Goal: Task Accomplishment & Management: Manage account settings

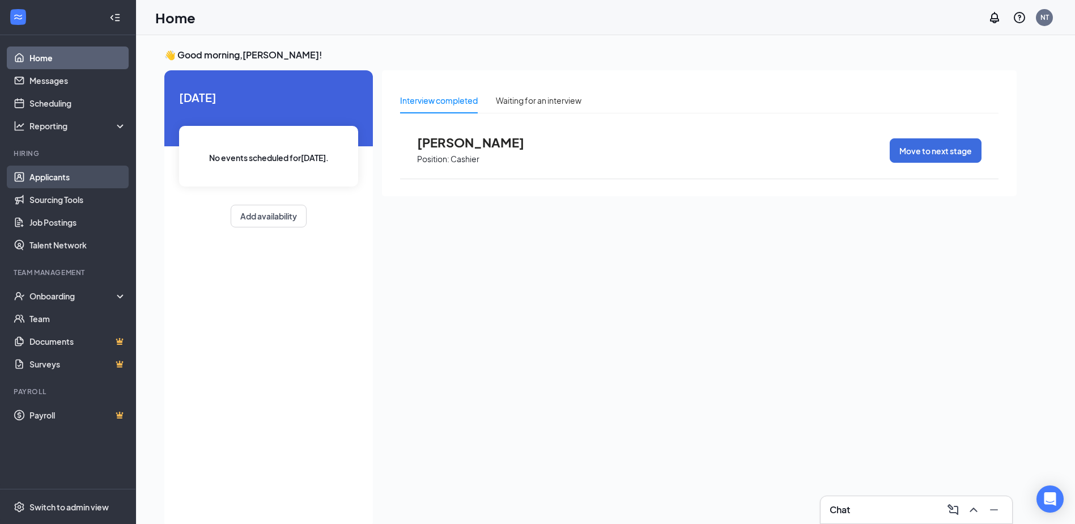
click at [54, 173] on link "Applicants" at bounding box center [77, 176] width 97 height 23
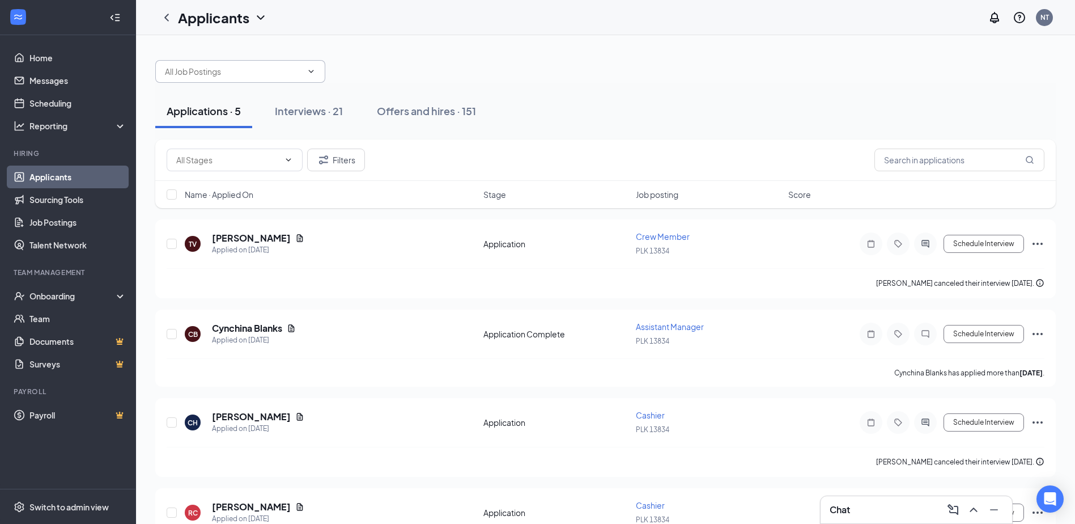
click at [298, 70] on input "text" at bounding box center [233, 71] width 137 height 12
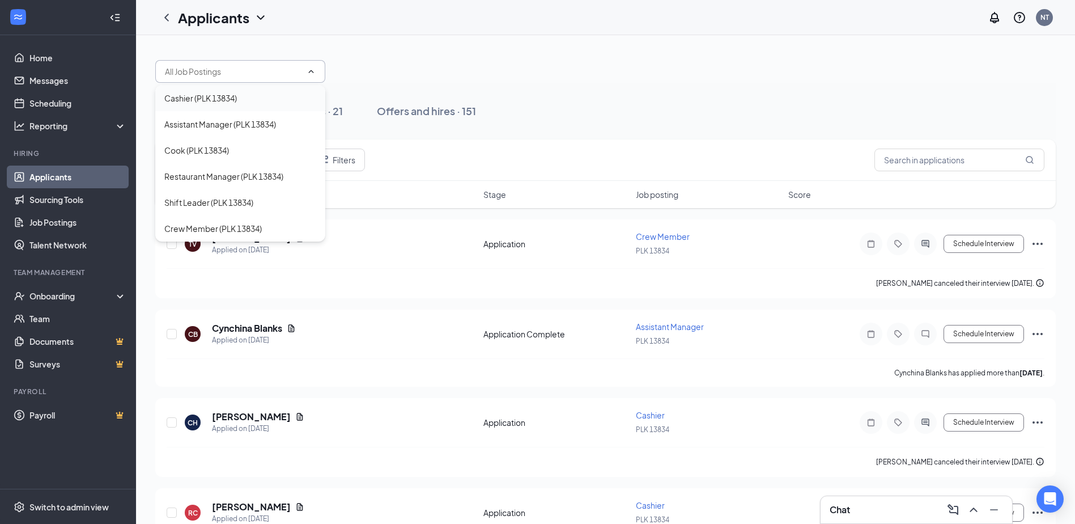
click at [216, 101] on div "Cashier (PLK 13834)" at bounding box center [200, 98] width 73 height 12
type input "Cashier (PLK 13834)"
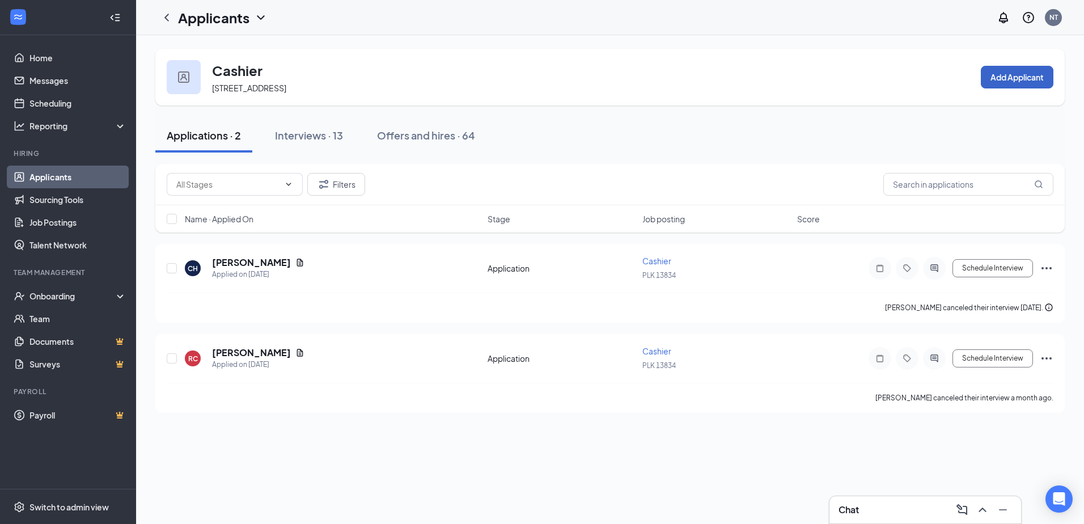
click at [1011, 77] on button "Add Applicant" at bounding box center [1016, 77] width 73 height 23
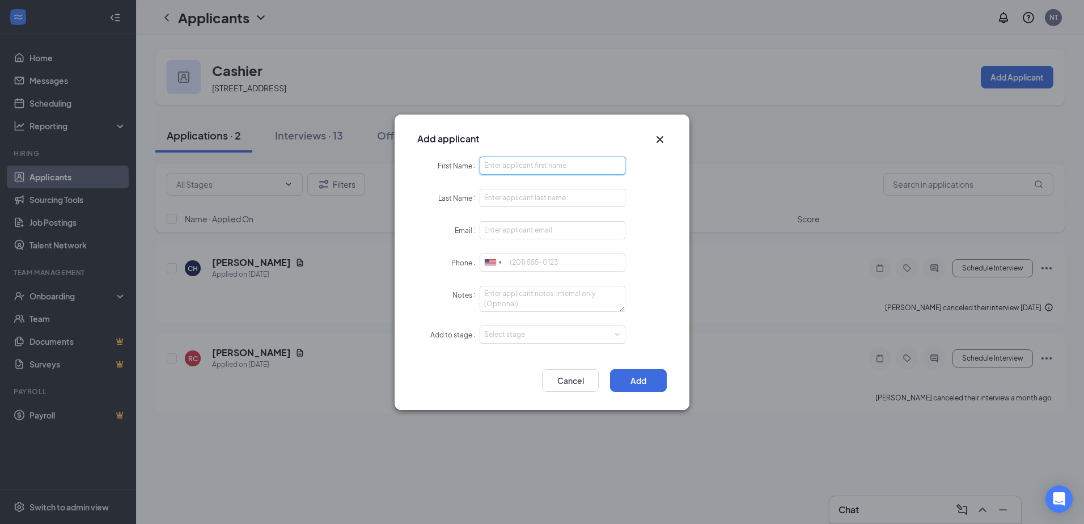
click at [560, 168] on input "First Name" at bounding box center [552, 165] width 146 height 18
type input "[PERSON_NAME]"
type input "[EMAIL_ADDRESS][DOMAIN_NAME]"
click at [517, 266] on input "Phone" at bounding box center [552, 262] width 146 height 18
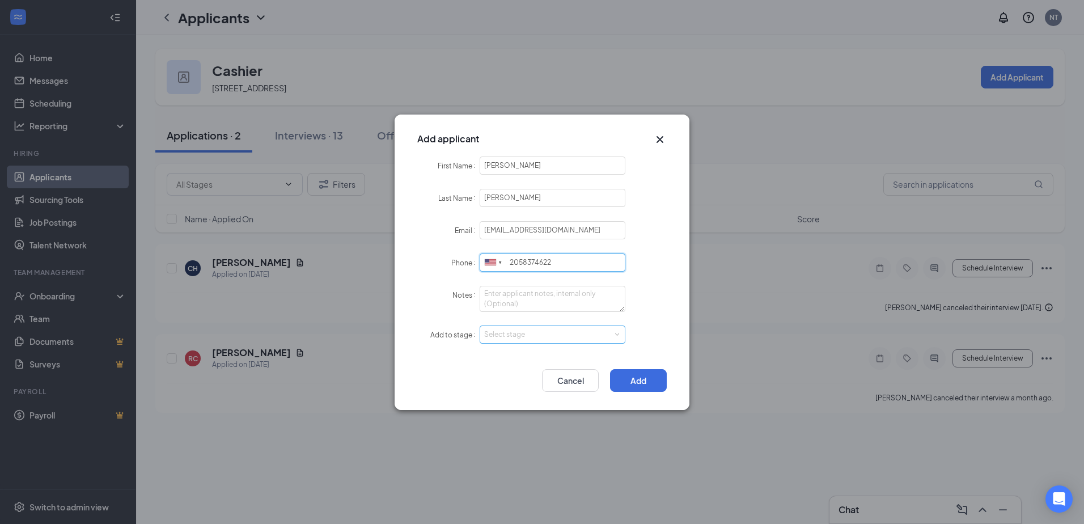
click at [587, 331] on div "Select stage" at bounding box center [549, 334] width 131 height 11
type input "2058374622"
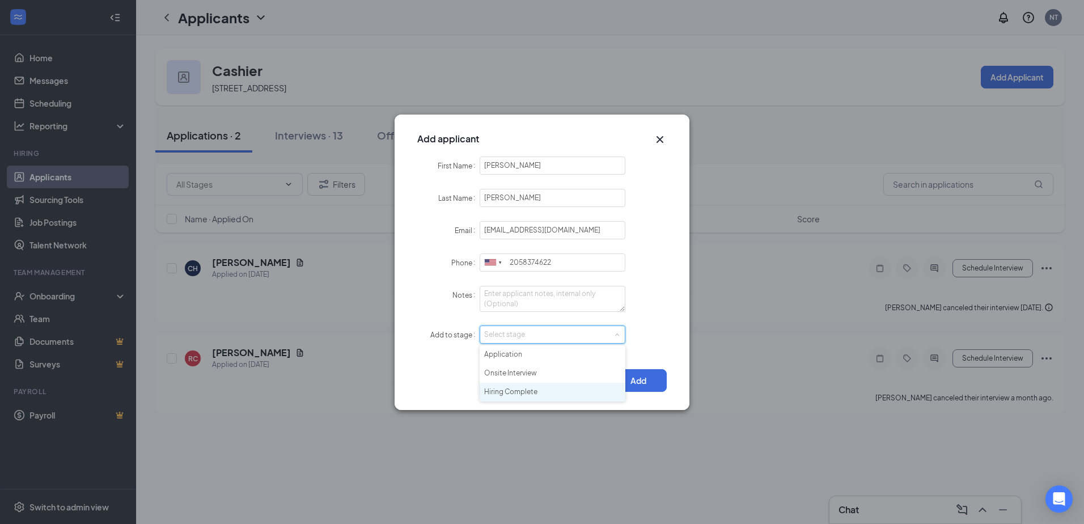
click at [513, 392] on li "Hiring Complete" at bounding box center [552, 392] width 146 height 19
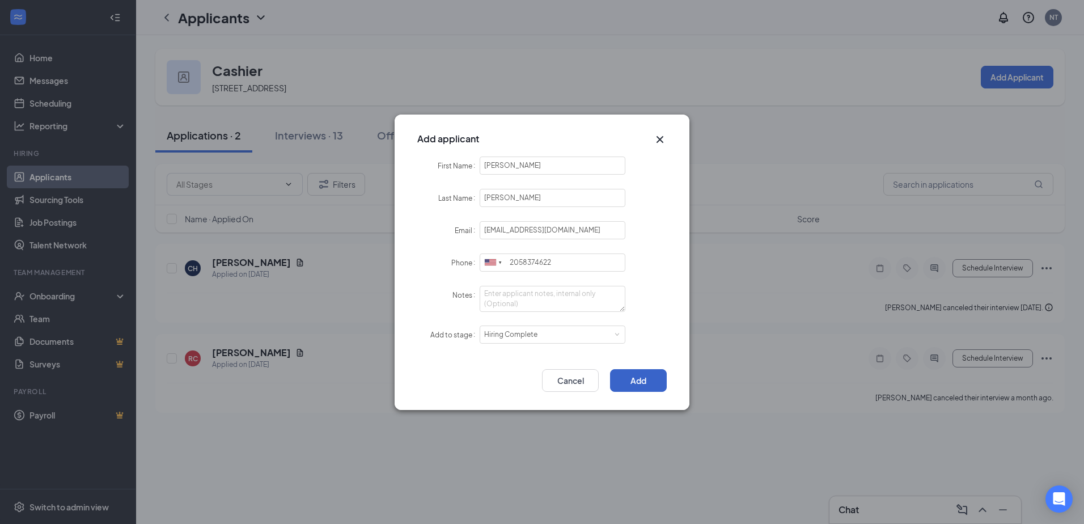
click at [645, 380] on button "Add" at bounding box center [638, 380] width 57 height 23
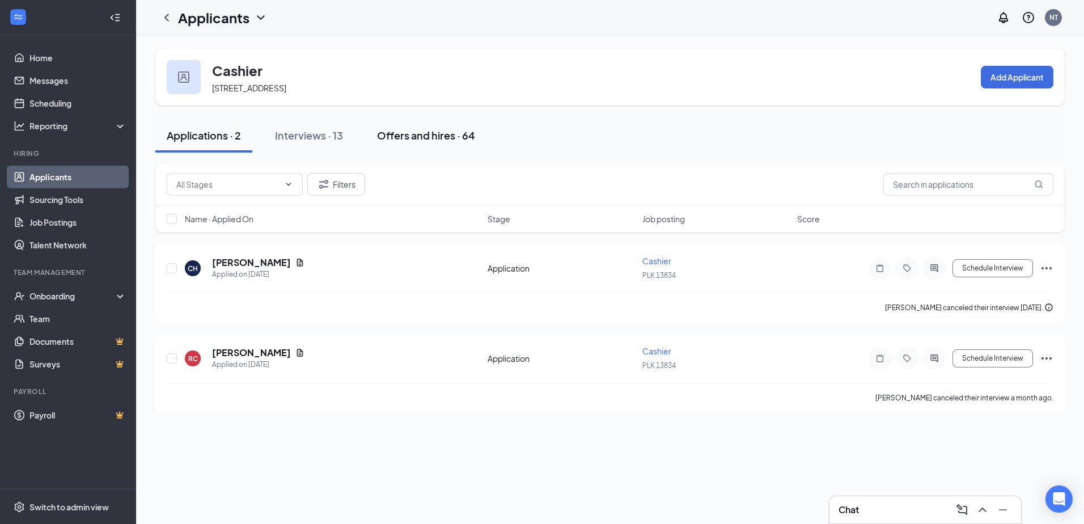
click at [413, 133] on div "Offers and hires · 64" at bounding box center [426, 135] width 98 height 14
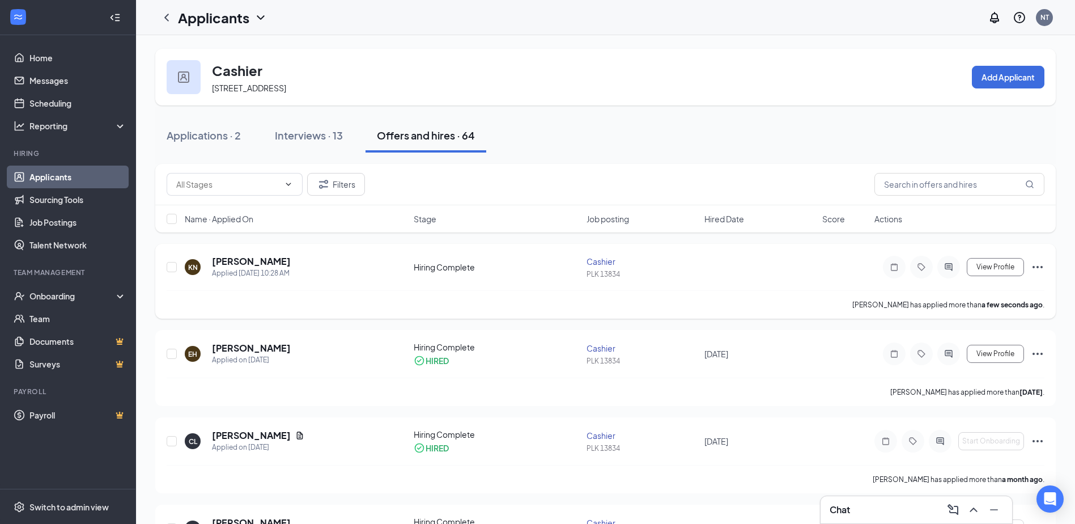
click at [1036, 269] on icon "Ellipses" at bounding box center [1038, 267] width 14 height 14
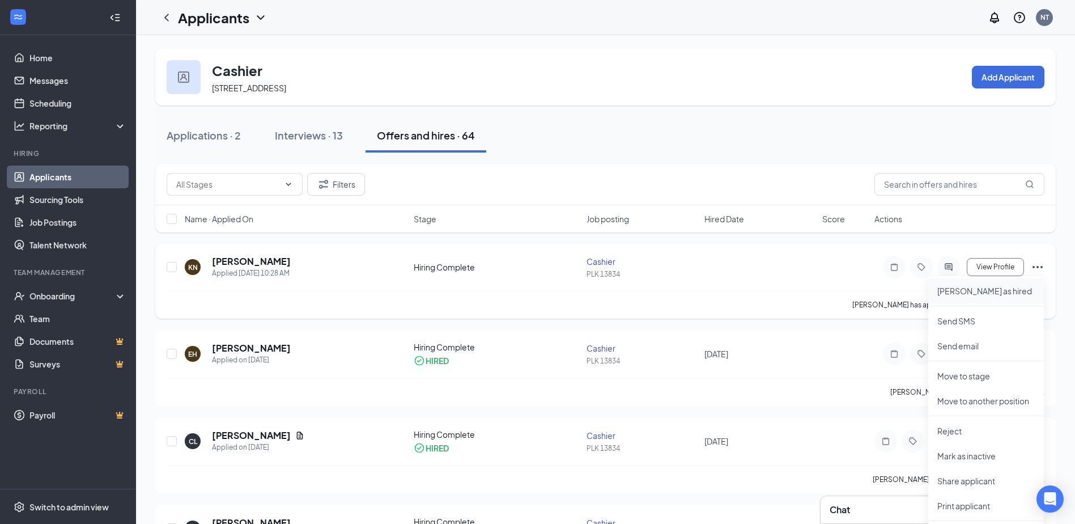
click at [974, 292] on p "[PERSON_NAME] as hired" at bounding box center [985, 290] width 97 height 11
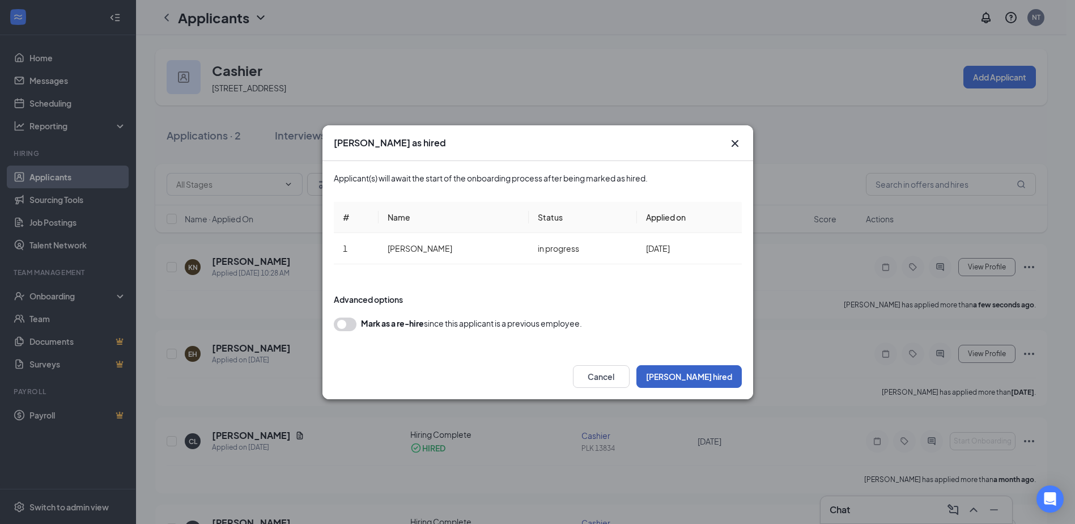
click at [716, 375] on button "[PERSON_NAME] hired" at bounding box center [688, 376] width 105 height 23
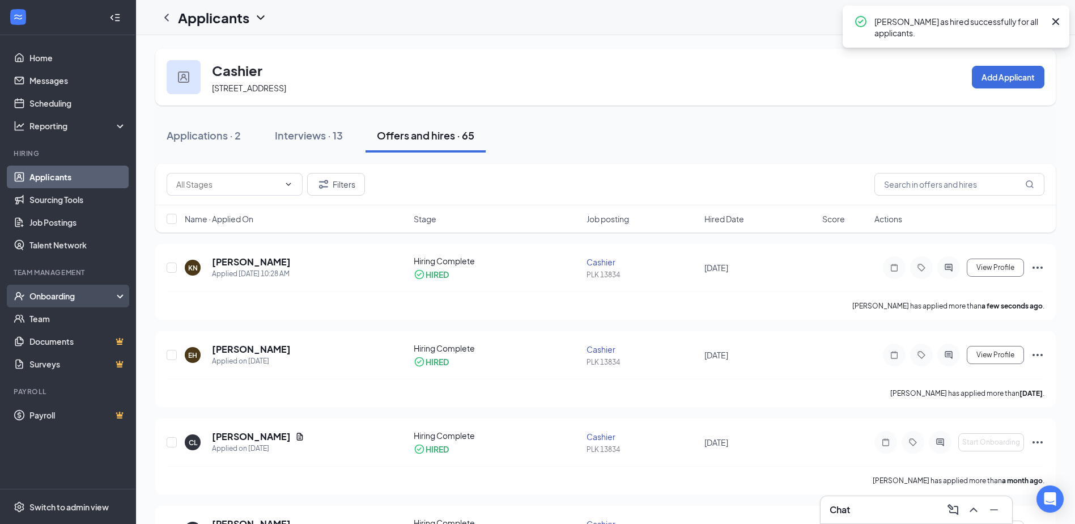
click at [66, 296] on div "Onboarding" at bounding box center [72, 295] width 87 height 11
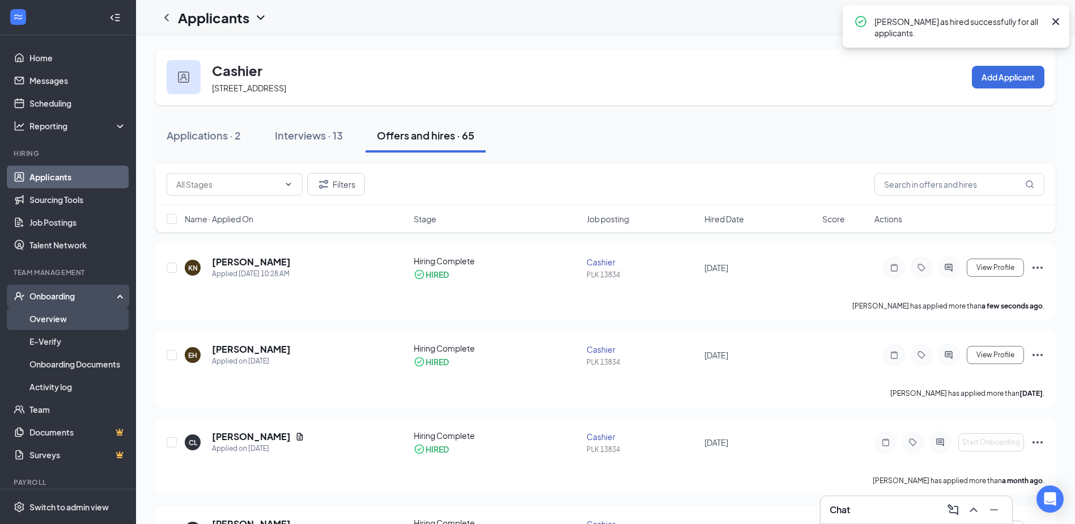
click at [84, 322] on link "Overview" at bounding box center [77, 318] width 97 height 23
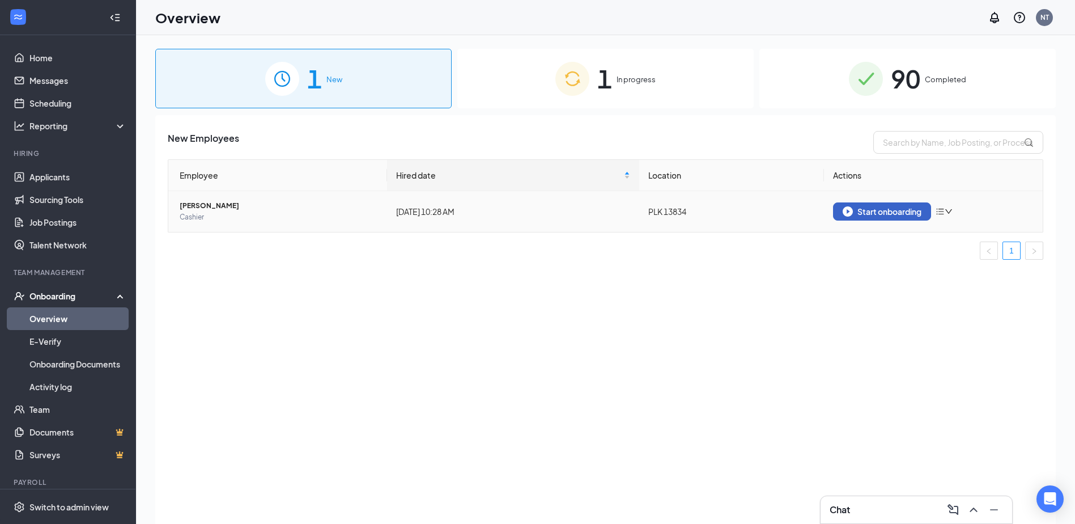
click at [897, 216] on button "Start onboarding" at bounding box center [882, 211] width 98 height 18
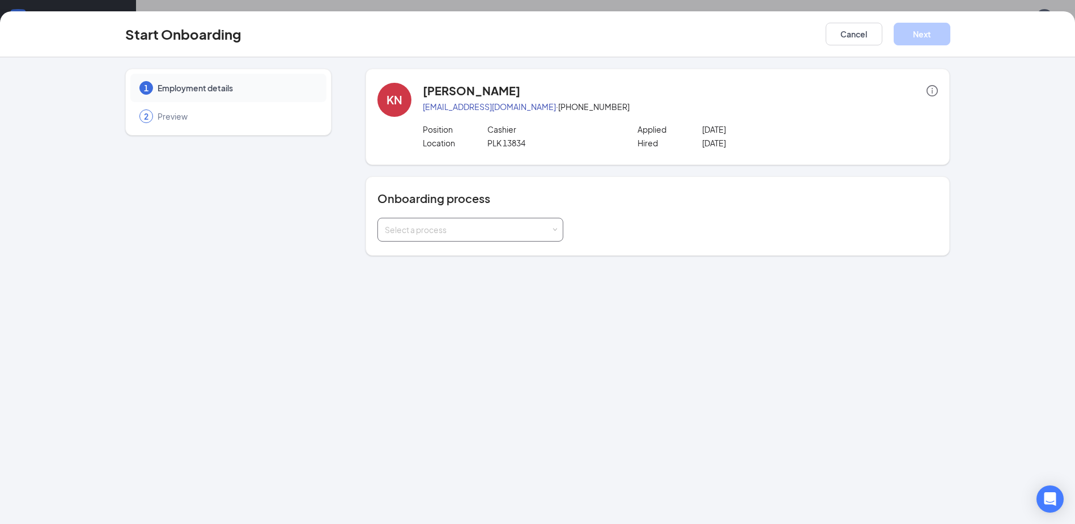
click at [495, 233] on div "Select a process" at bounding box center [468, 229] width 166 height 11
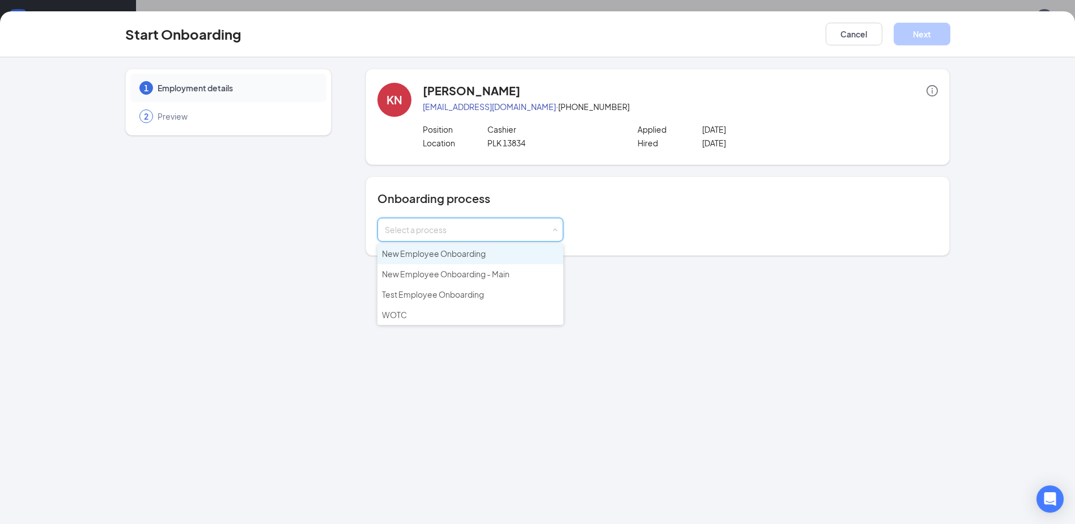
click at [445, 255] on span "New Employee Onboarding" at bounding box center [434, 253] width 104 height 10
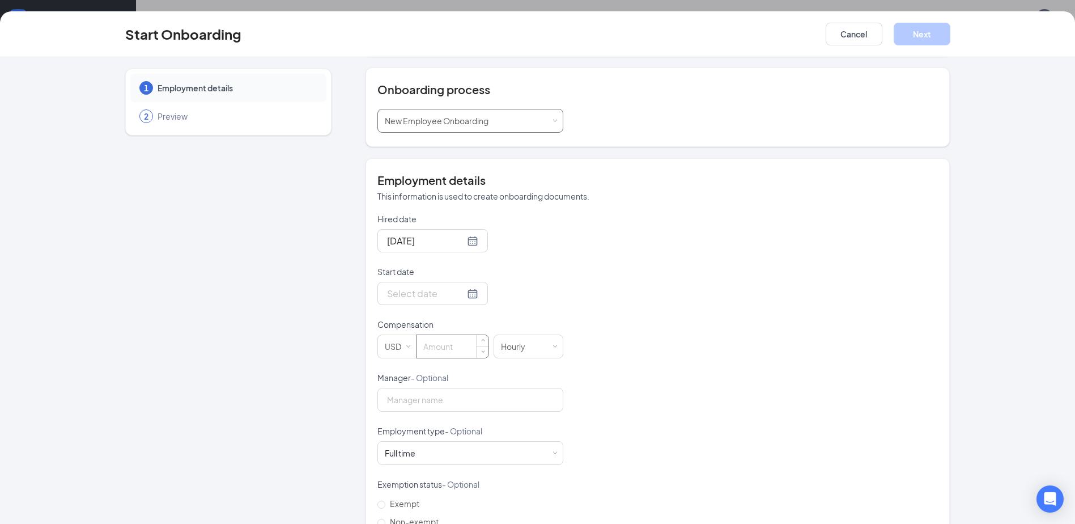
scroll to position [113, 0]
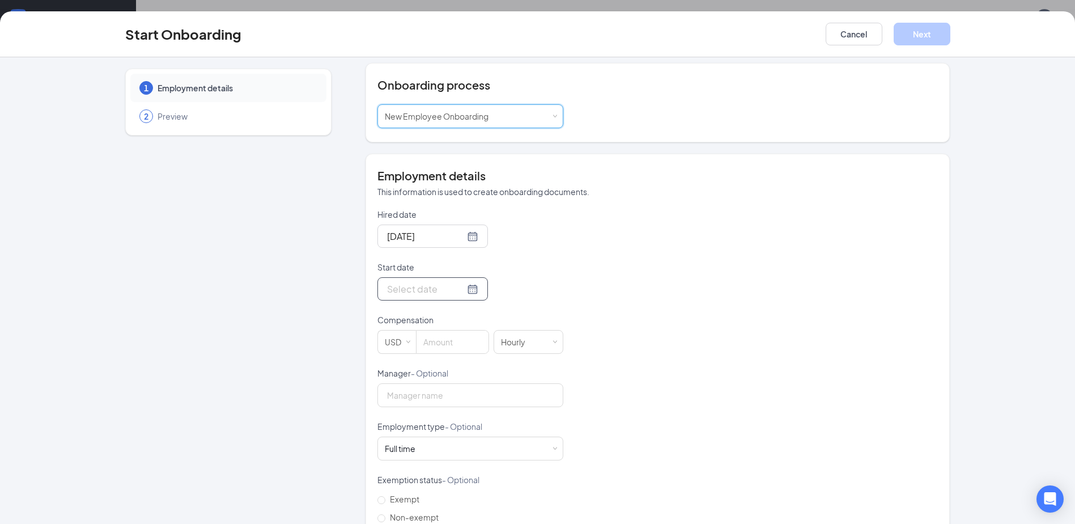
click at [451, 288] on div at bounding box center [432, 289] width 91 height 14
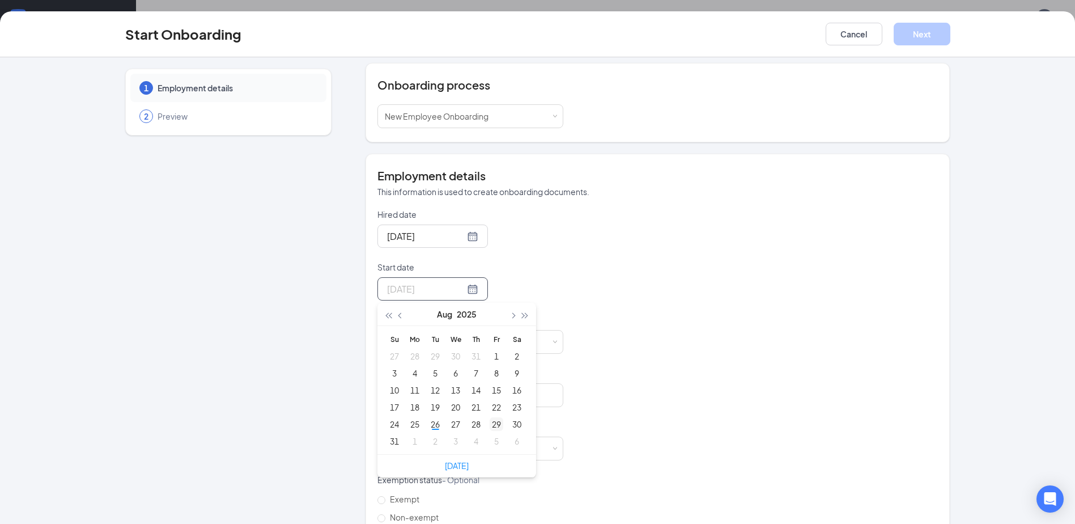
type input "[DATE]"
click at [490, 423] on div "29" at bounding box center [497, 424] width 14 height 14
click at [447, 340] on input at bounding box center [453, 341] width 72 height 23
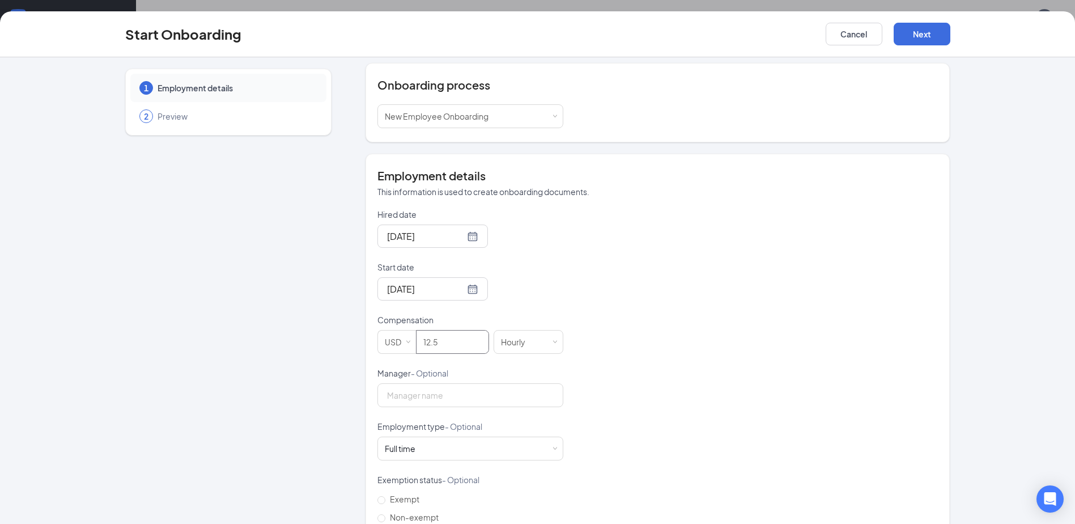
type input "12.5"
click at [792, 337] on div "Hired date [DATE] Start date [DATE] [DATE] Su Mo Tu We Th Fr Sa 27 28 29 30 31 …" at bounding box center [657, 394] width 560 height 371
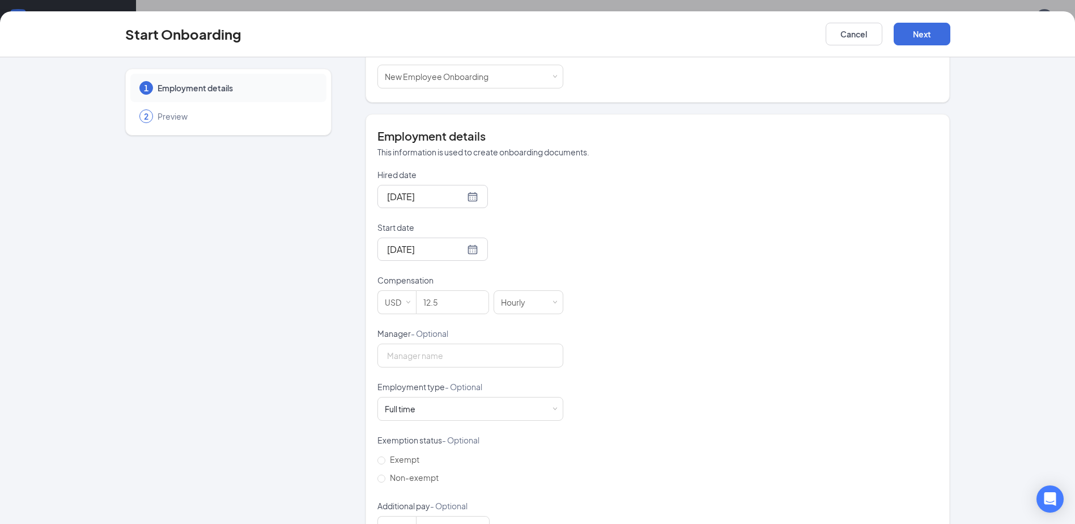
scroll to position [194, 0]
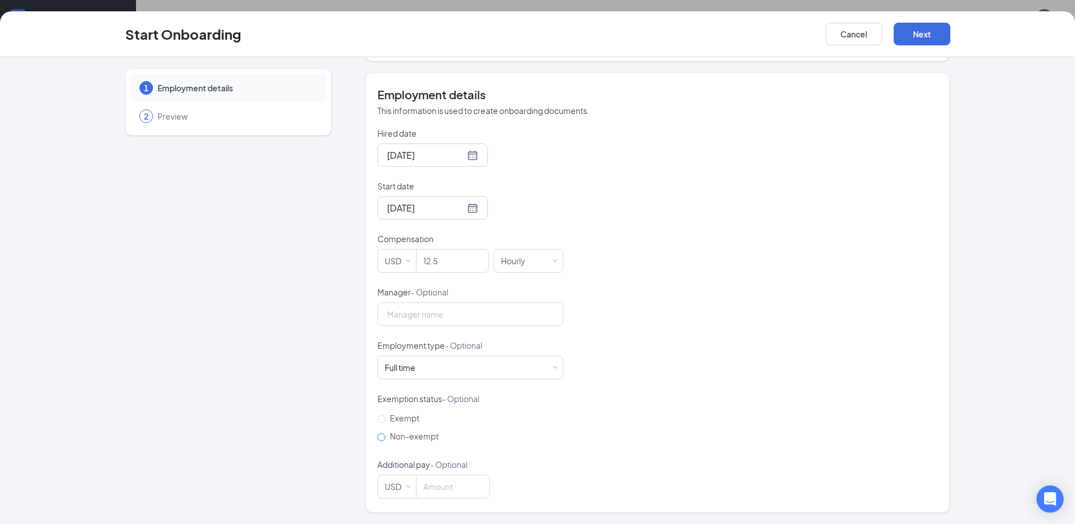
click at [378, 439] on input "Non-exempt" at bounding box center [381, 437] width 8 height 8
radio input "true"
click at [916, 33] on button "Next" at bounding box center [922, 34] width 57 height 23
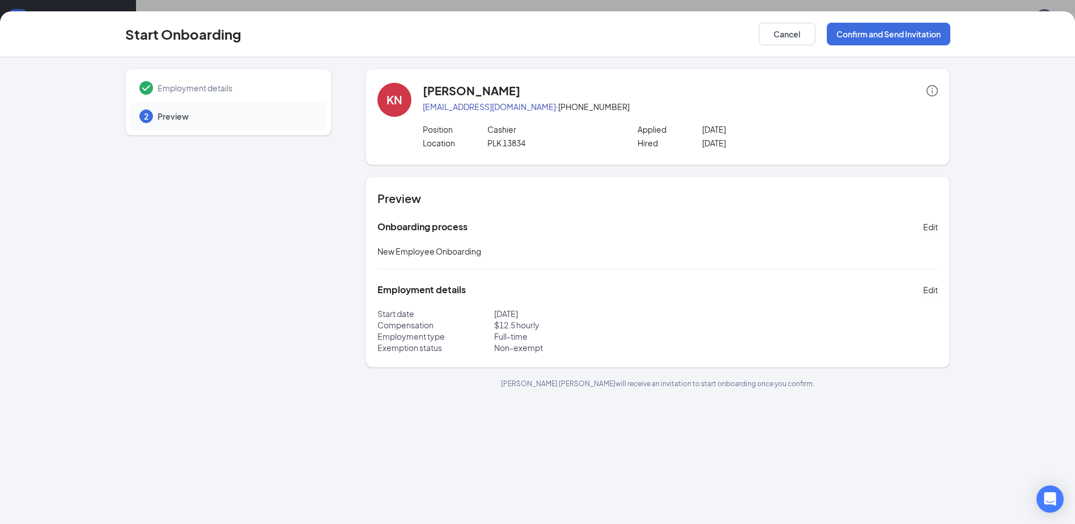
scroll to position [0, 0]
click at [900, 37] on button "Confirm and Send Invitation" at bounding box center [889, 34] width 124 height 23
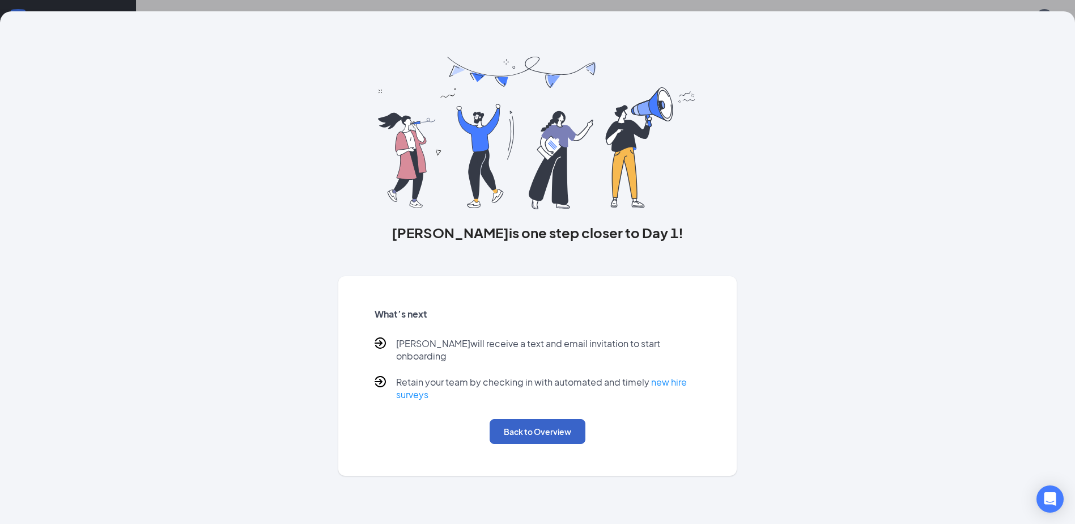
click at [533, 419] on button "Back to Overview" at bounding box center [538, 431] width 96 height 25
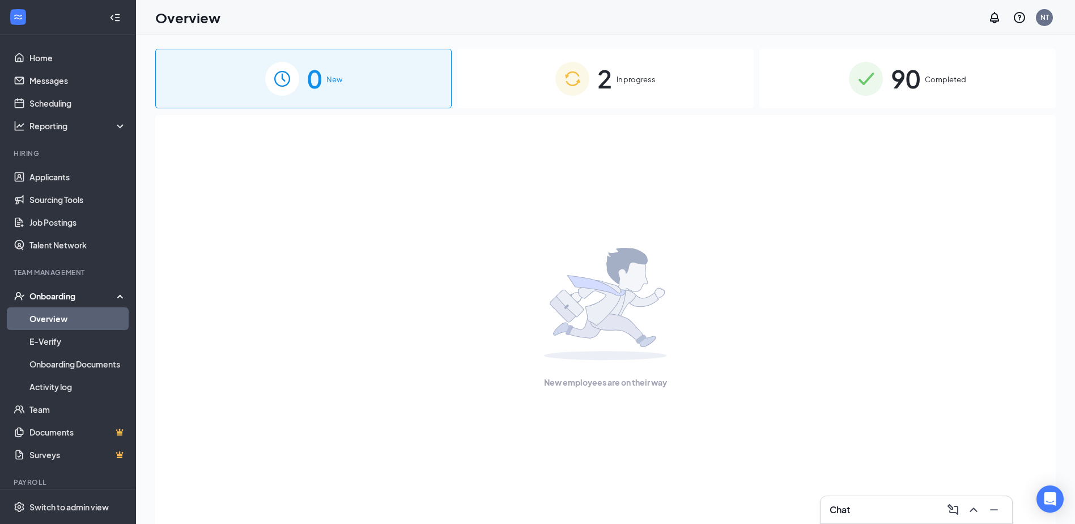
click at [621, 53] on div "2 In progress" at bounding box center [605, 79] width 296 height 60
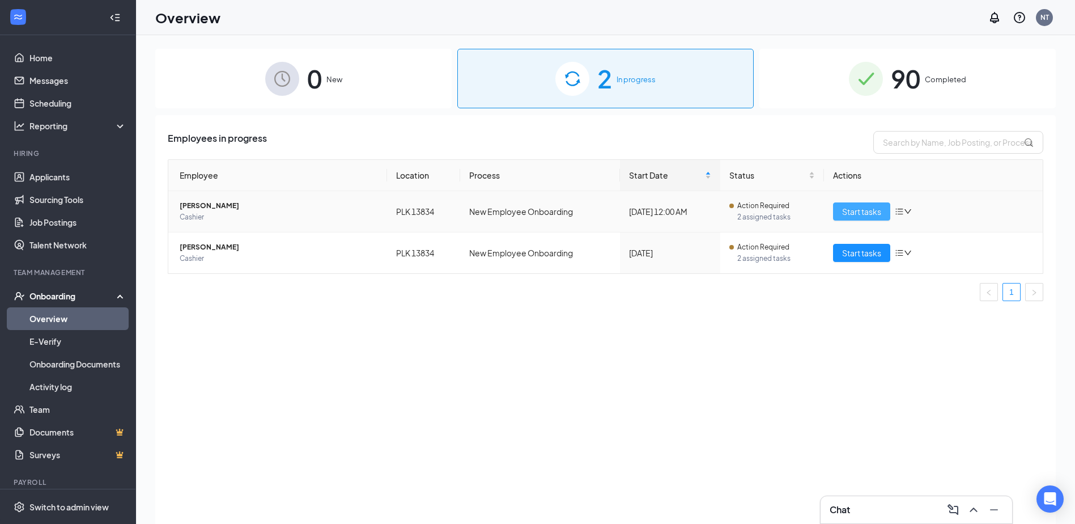
click at [867, 206] on span "Start tasks" at bounding box center [861, 211] width 39 height 12
